Goal: Find specific page/section: Find specific page/section

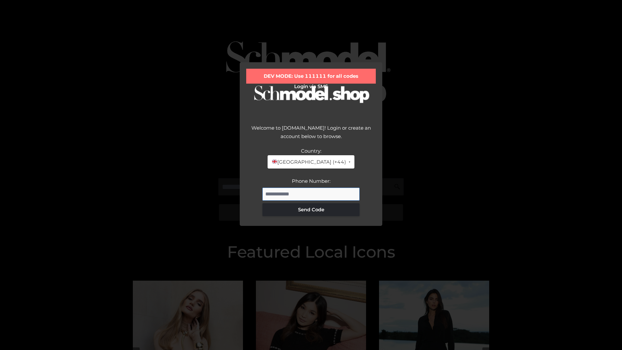
click at [311, 194] on input "Phone Number:" at bounding box center [310, 194] width 97 height 13
type input "**********"
click at [311, 209] on button "Send Code" at bounding box center [310, 209] width 97 height 13
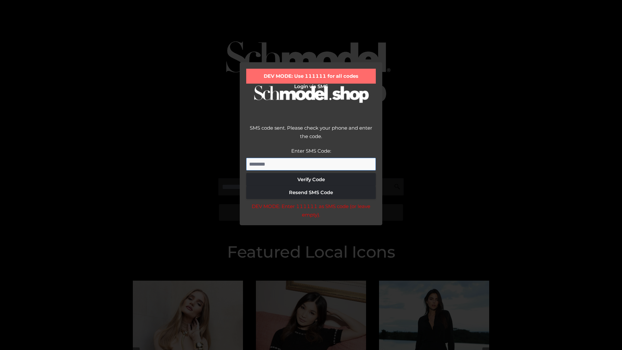
click at [311, 164] on input "Enter SMS Code:" at bounding box center [311, 164] width 130 height 13
type input "******"
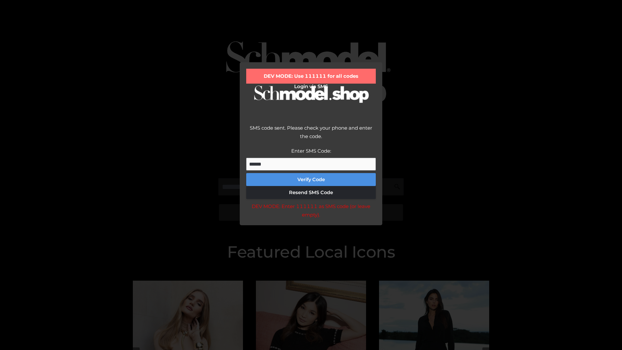
click at [311, 180] on button "Verify Code" at bounding box center [311, 179] width 130 height 13
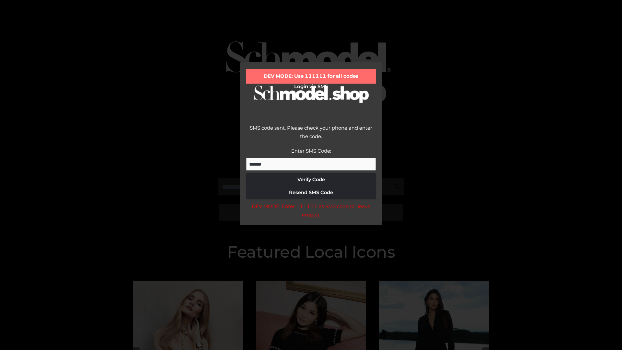
click at [311, 212] on div "DEV MODE: Enter 111111 as SMS code (or leave empty)." at bounding box center [311, 210] width 130 height 17
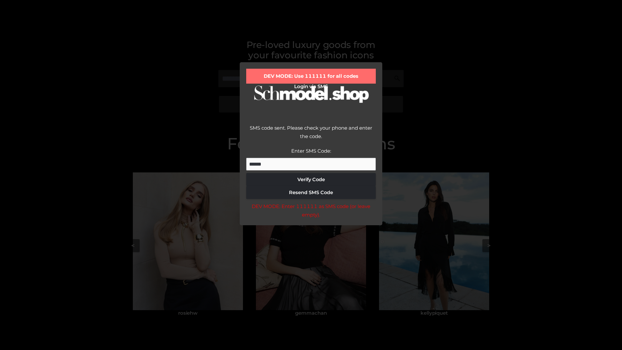
scroll to position [138, 0]
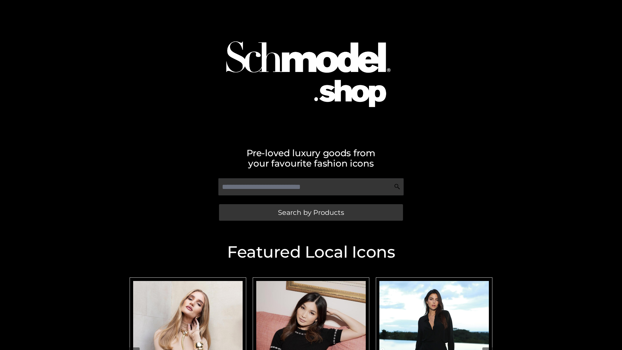
scroll to position [138, 0]
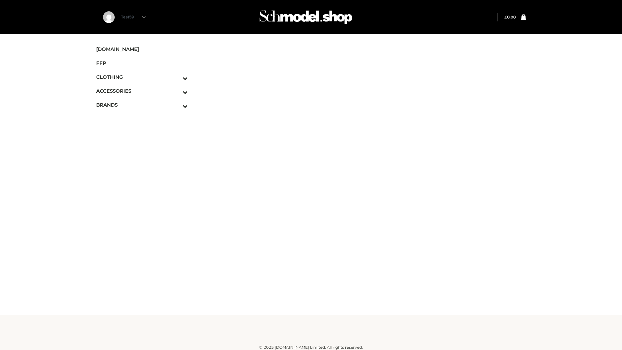
scroll to position [4, 0]
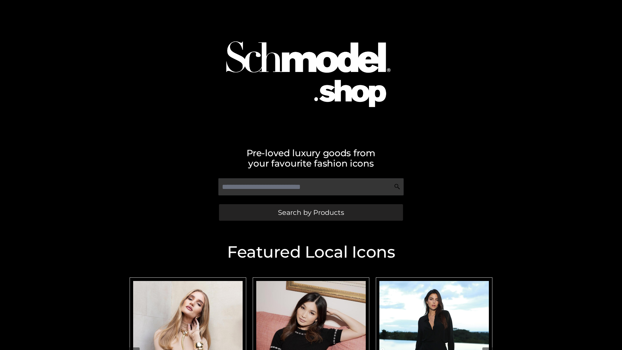
click at [311, 212] on span "Search by Products" at bounding box center [311, 212] width 66 height 7
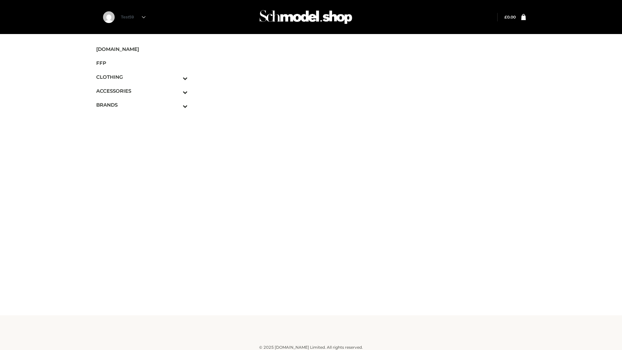
scroll to position [4, 0]
